Goal: Check status: Check status

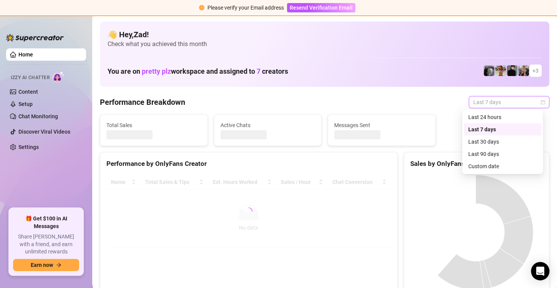
click at [474, 104] on span "Last 7 days" at bounding box center [508, 102] width 71 height 12
click at [474, 168] on div "Custom date" at bounding box center [502, 166] width 68 height 8
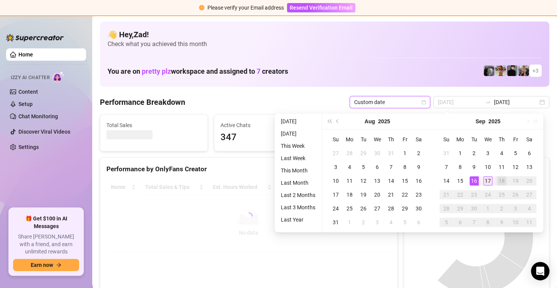
type input "[DATE]"
click at [485, 180] on div "17" at bounding box center [487, 180] width 9 height 9
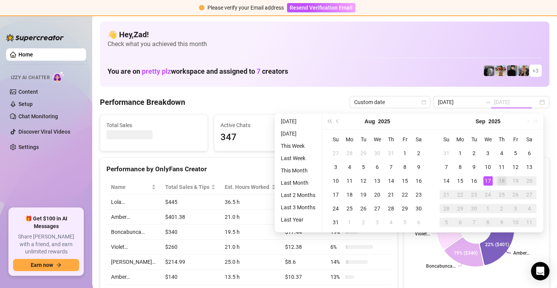
click at [485, 180] on div "17" at bounding box center [487, 180] width 9 height 9
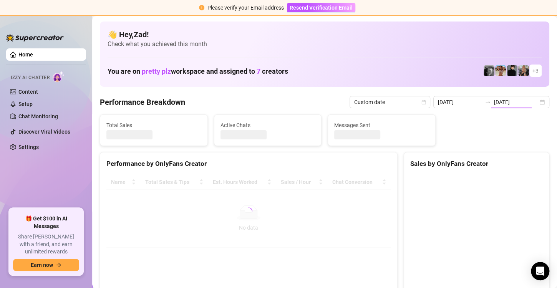
type input "[DATE]"
type input "2025-09-11"
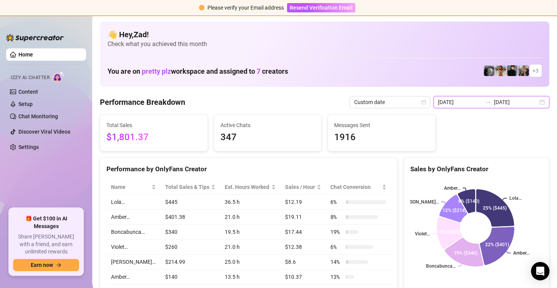
click at [494, 102] on input "[DATE]" at bounding box center [516, 102] width 44 height 8
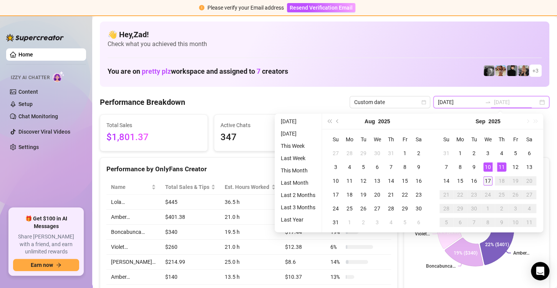
type input "[DATE]"
click at [485, 177] on div "17" at bounding box center [487, 180] width 9 height 9
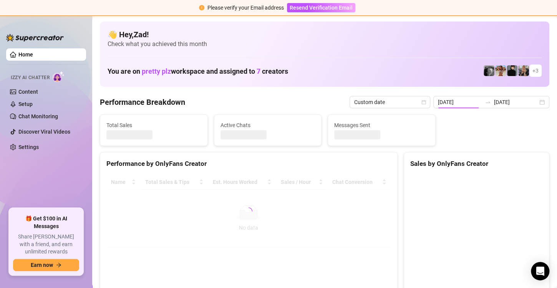
type input "[DATE]"
